Goal: Task Accomplishment & Management: Manage account settings

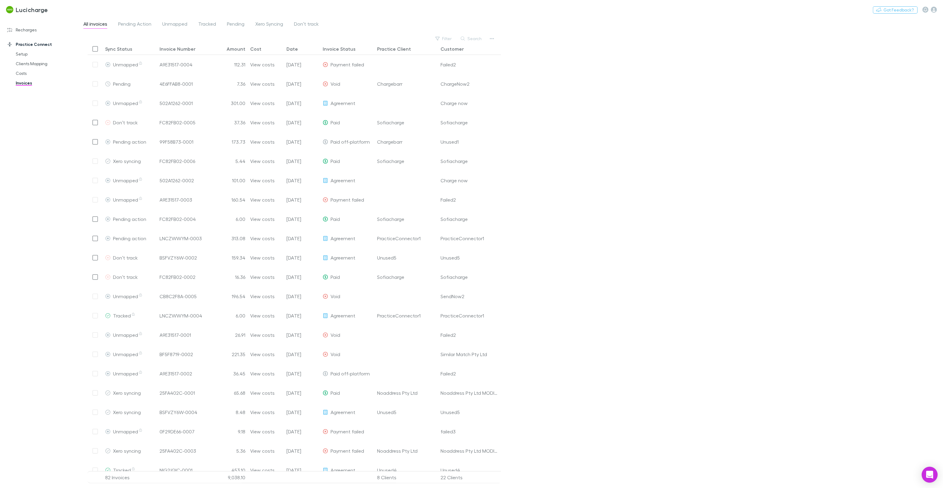
drag, startPoint x: 0, startPoint y: 0, endPoint x: 932, endPoint y: 481, distance: 1049.3
click at [934, 484] on div "All invoices Pending Action Unmapped Tracked Pending Xero Syncing Don’t track F…" at bounding box center [513, 252] width 860 height 471
click at [932, 481] on div "Open Intercom Messenger" at bounding box center [929, 475] width 16 height 16
click at [921, 449] on button "Help" at bounding box center [916, 451] width 40 height 24
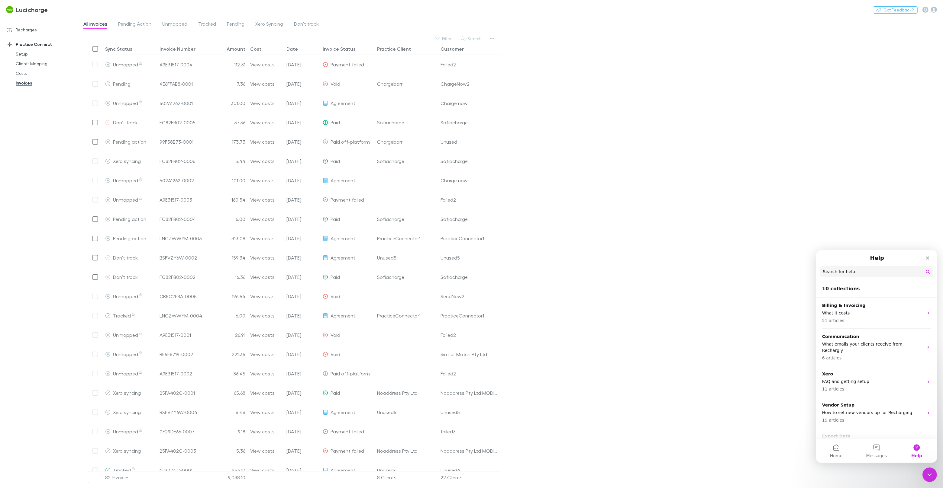
click at [871, 273] on input "Search for help" at bounding box center [875, 271] width 113 height 11
click at [871, 273] on input "Search for help" at bounding box center [876, 271] width 112 height 11
type input "**********"
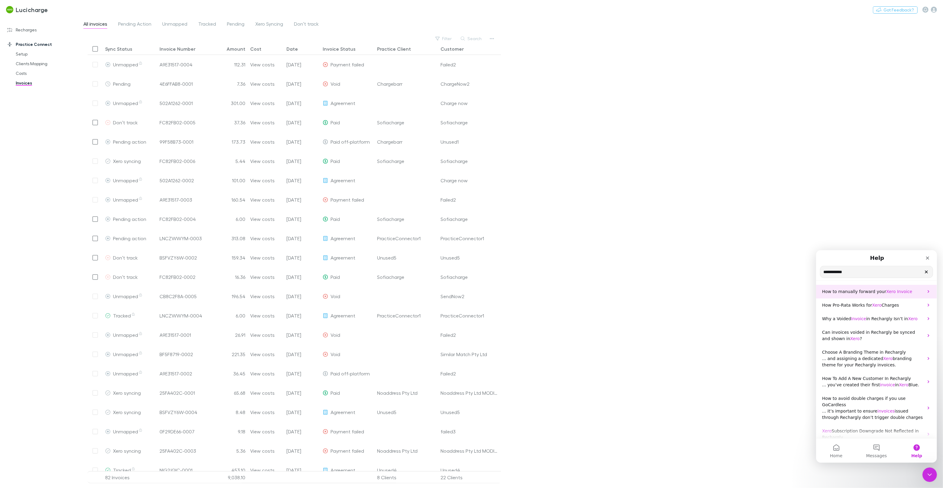
click at [843, 294] on p "How to manually forward your Xero Invoice" at bounding box center [872, 291] width 101 height 6
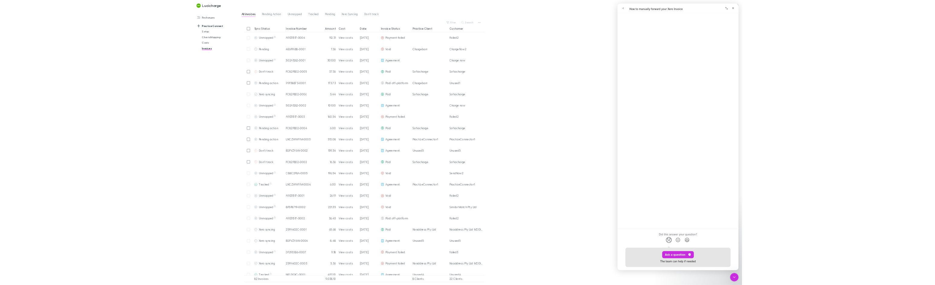
scroll to position [118, 0]
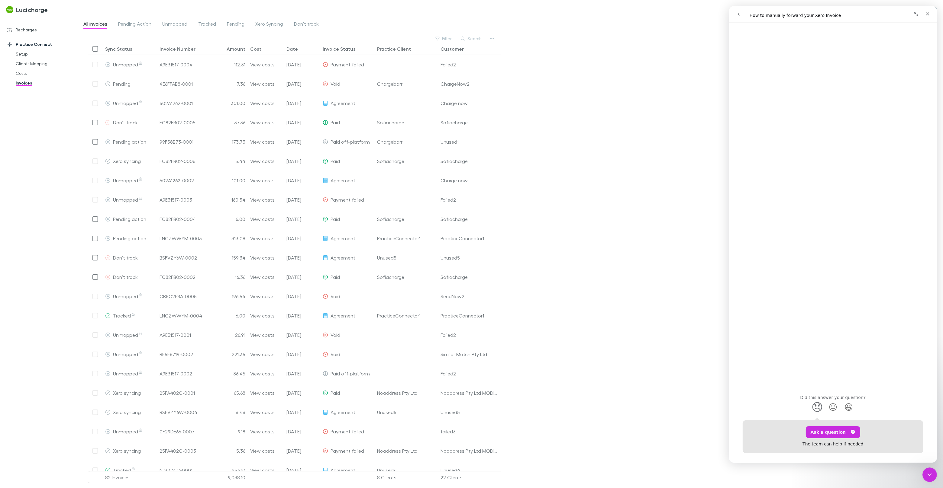
click at [840, 463] on link "Open in help center" at bounding box center [832, 465] width 48 height 5
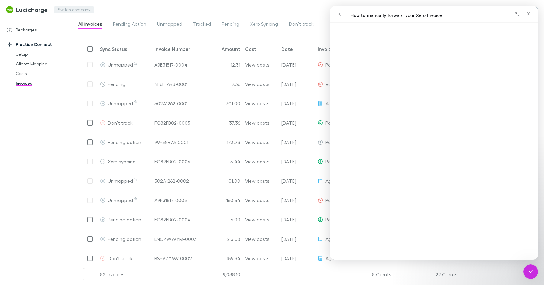
click at [74, 8] on button "Switch company" at bounding box center [74, 9] width 40 height 7
type input "***"
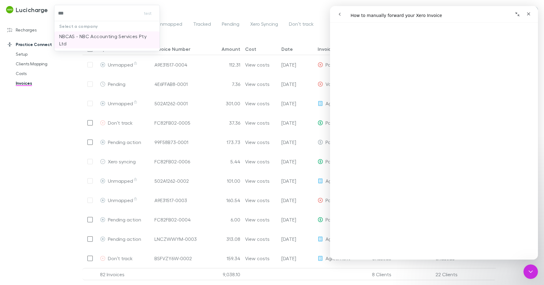
click at [83, 32] on li "NBCAS - NBC Accounting Services Pty Ltd" at bounding box center [106, 39] width 105 height 17
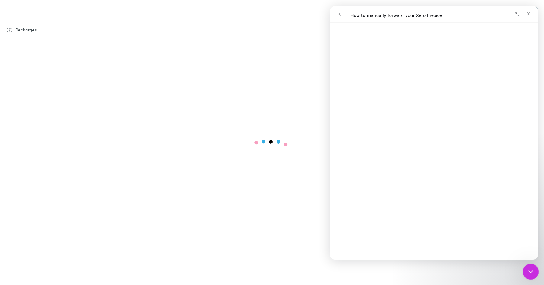
drag, startPoint x: 530, startPoint y: 270, endPoint x: 1035, endPoint y: 525, distance: 565.3
click at [530, 270] on icon "Close Intercom Messenger" at bounding box center [529, 270] width 7 height 7
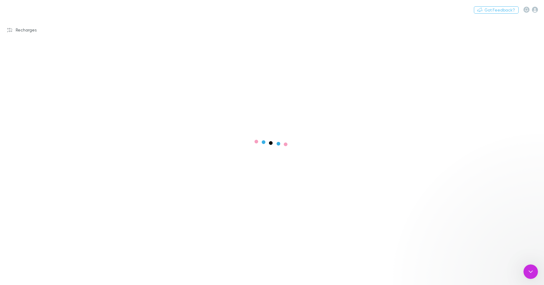
scroll to position [0, 0]
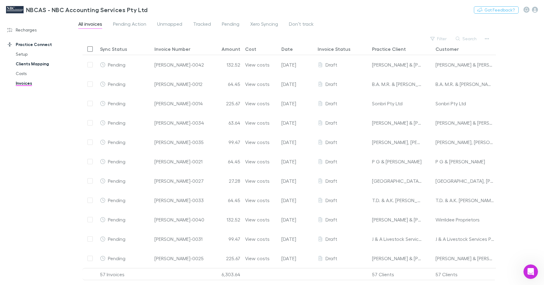
click at [24, 63] on link "Clients Mapping" at bounding box center [43, 64] width 67 height 10
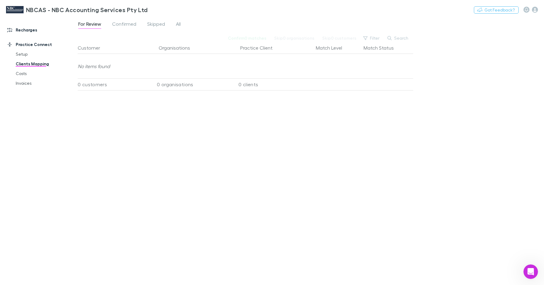
click at [29, 30] on link "Recharges" at bounding box center [38, 30] width 75 height 10
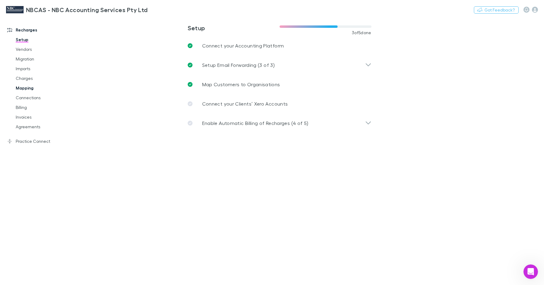
click at [30, 89] on link "Mapping" at bounding box center [43, 88] width 67 height 10
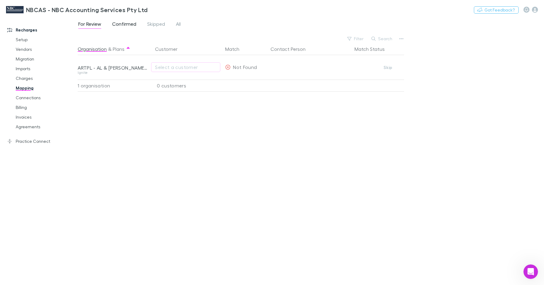
click at [126, 24] on span "Confirmed" at bounding box center [124, 25] width 24 height 8
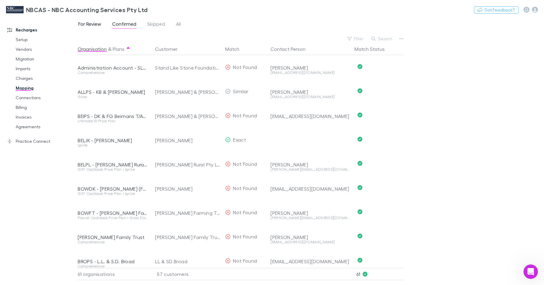
click at [97, 24] on span "For Review" at bounding box center [89, 25] width 23 height 8
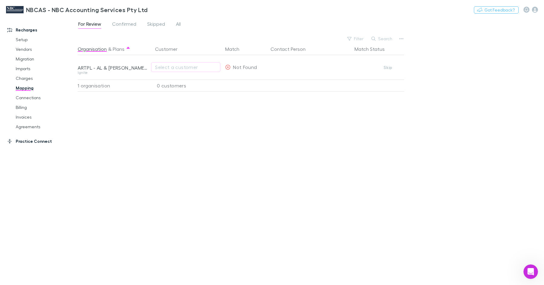
click at [37, 144] on link "Practice Connect" at bounding box center [38, 141] width 75 height 10
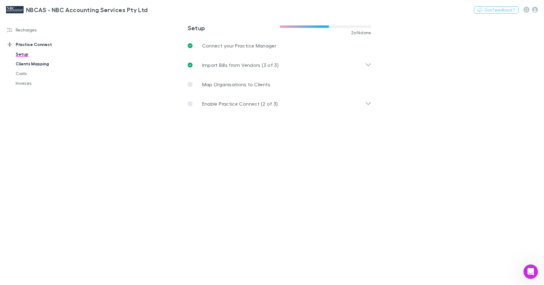
click at [29, 61] on link "Clients Mapping" at bounding box center [43, 64] width 67 height 10
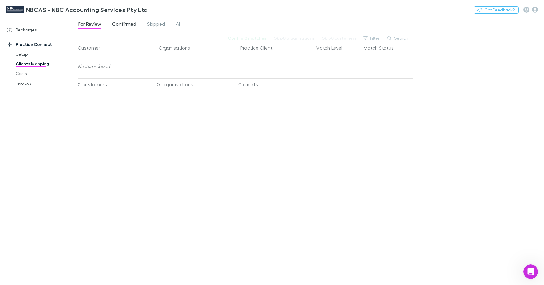
click at [126, 24] on span "Confirmed" at bounding box center [124, 25] width 24 height 8
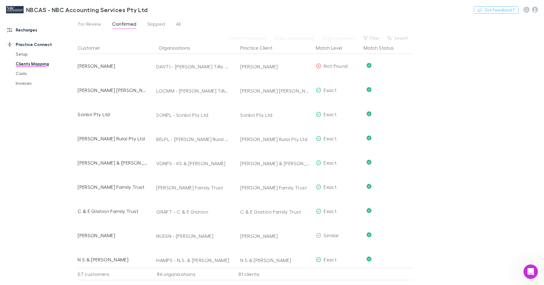
click at [37, 31] on link "Recharges" at bounding box center [38, 30] width 75 height 10
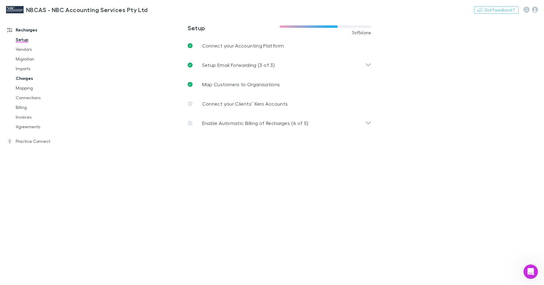
drag, startPoint x: 27, startPoint y: 88, endPoint x: 45, endPoint y: 80, distance: 19.9
click at [27, 88] on link "Mapping" at bounding box center [43, 88] width 67 height 10
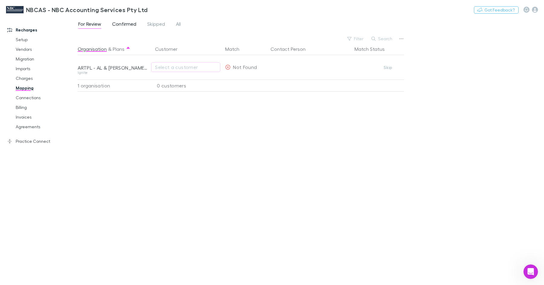
click at [119, 26] on span "Confirmed" at bounding box center [124, 25] width 24 height 8
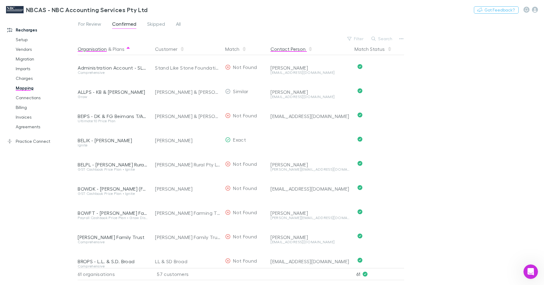
click at [303, 46] on button "Contact Person" at bounding box center [291, 49] width 42 height 12
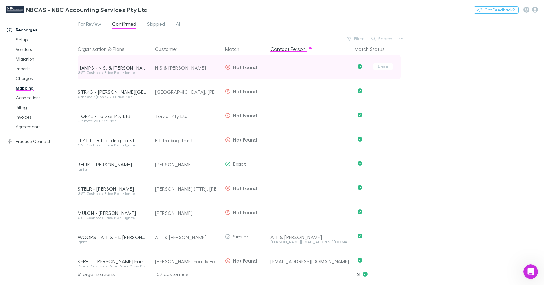
drag, startPoint x: 218, startPoint y: 213, endPoint x: 78, endPoint y: 70, distance: 200.3
copy div "HAMPS - N.S. & [PERSON_NAME] GST Cashbook Price Plan • Ignite N S & [PERSON_NAM…"
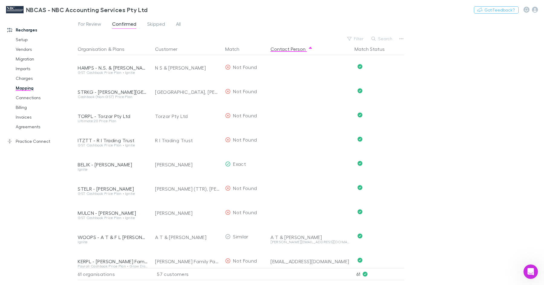
click at [256, 24] on div "For Review Confirmed Skipped All" at bounding box center [311, 25] width 466 height 11
